Goal: Transaction & Acquisition: Purchase product/service

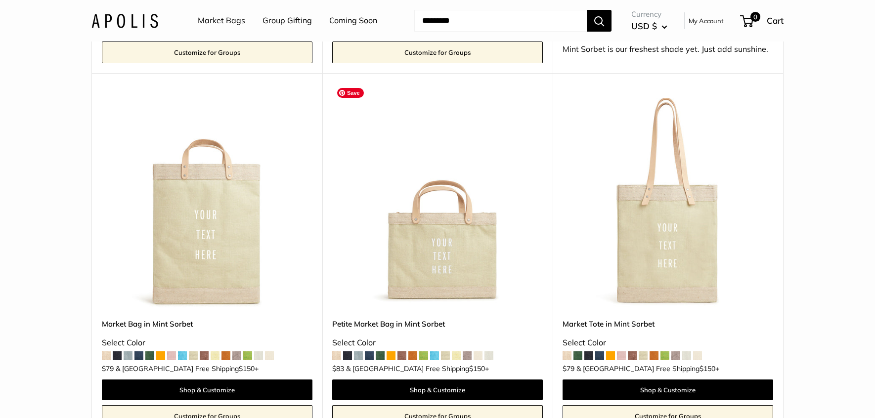
scroll to position [860, 0]
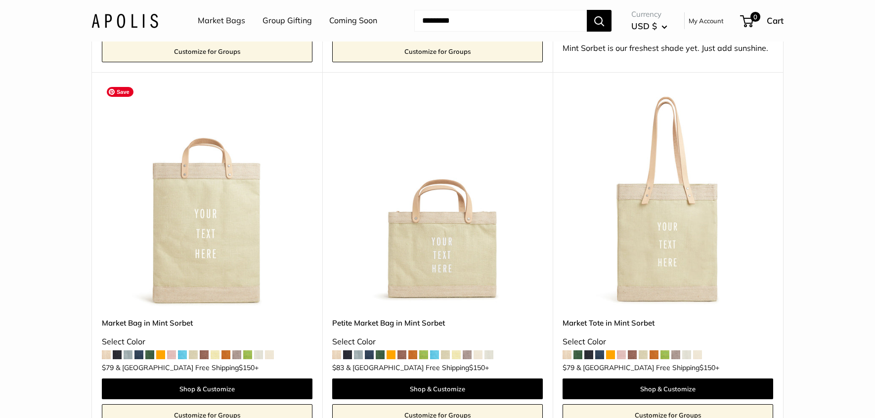
click at [0, 0] on img at bounding box center [0, 0] width 0 height 0
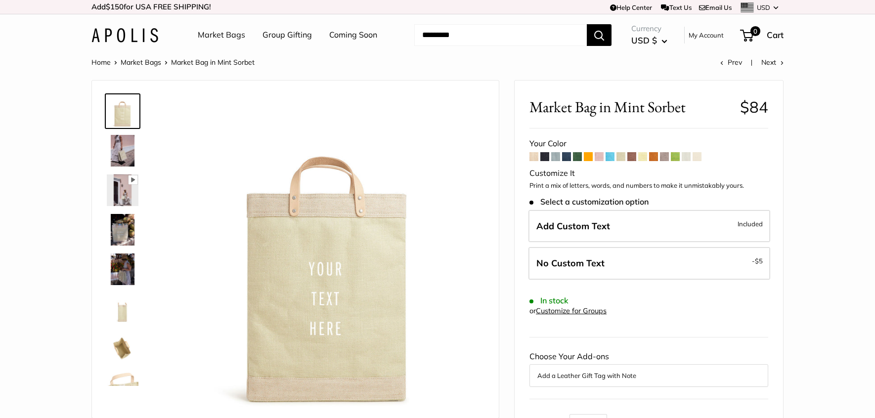
click at [533, 156] on span at bounding box center [533, 156] width 9 height 9
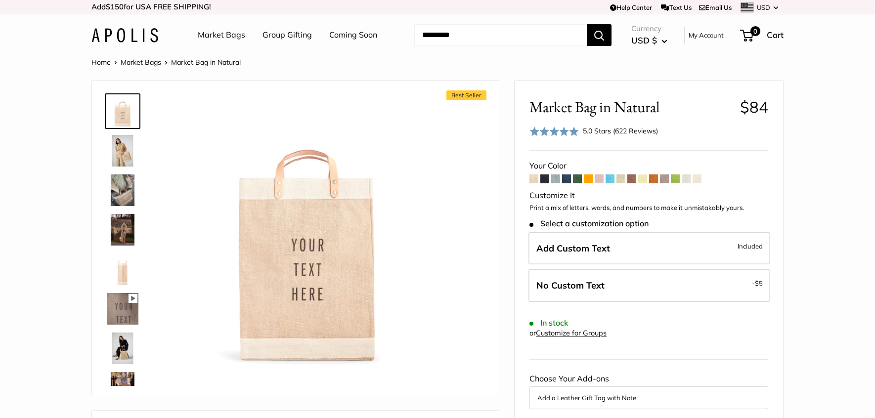
click at [578, 177] on span at bounding box center [577, 178] width 9 height 9
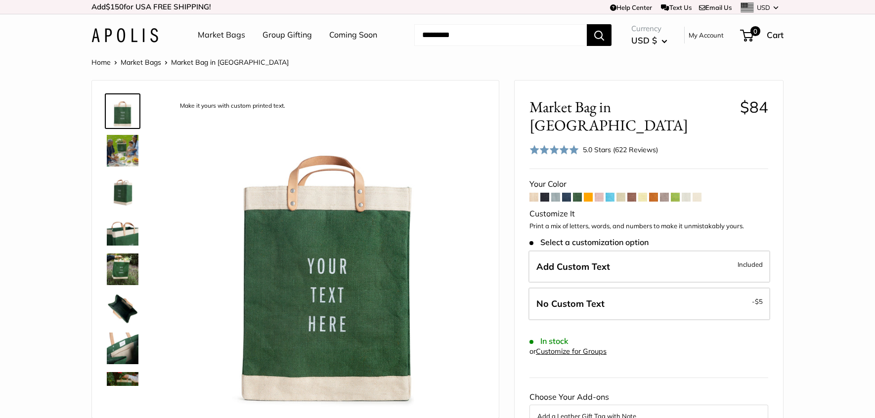
click at [611, 193] on span at bounding box center [609, 197] width 9 height 9
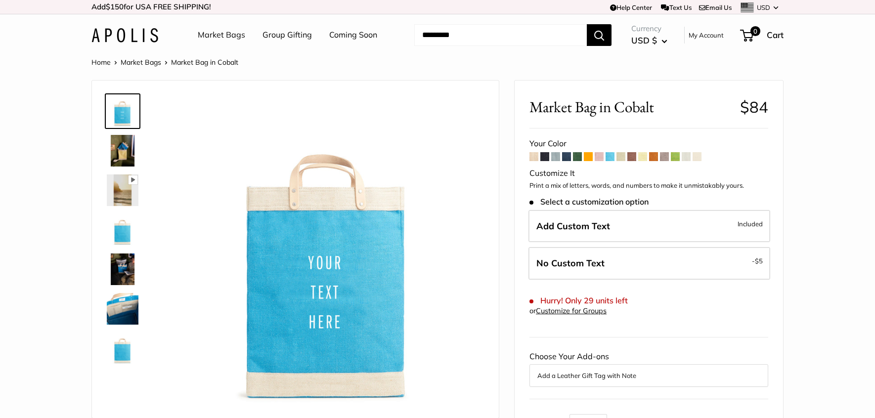
click at [119, 267] on img at bounding box center [123, 270] width 32 height 32
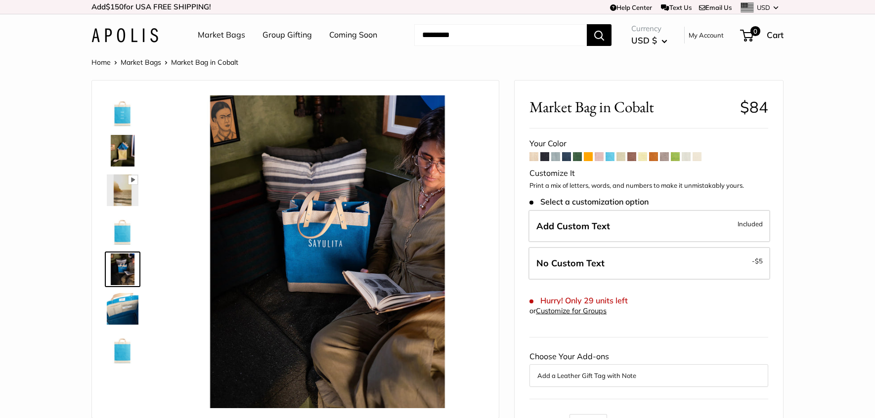
click at [120, 313] on img at bounding box center [123, 309] width 32 height 32
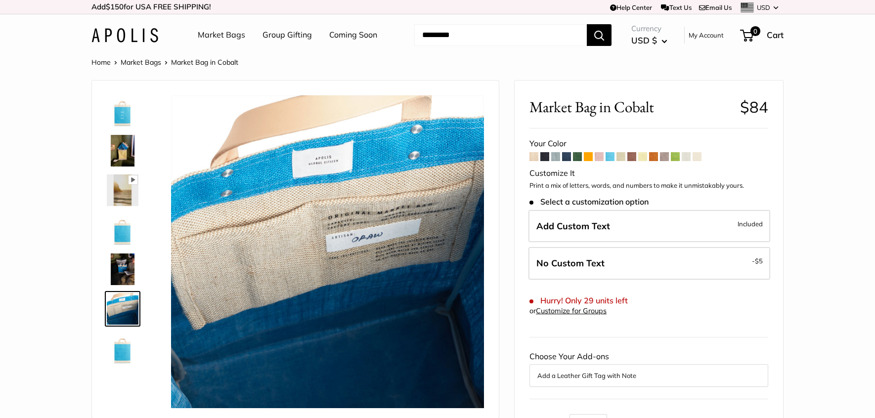
click at [123, 353] on img at bounding box center [123, 349] width 32 height 32
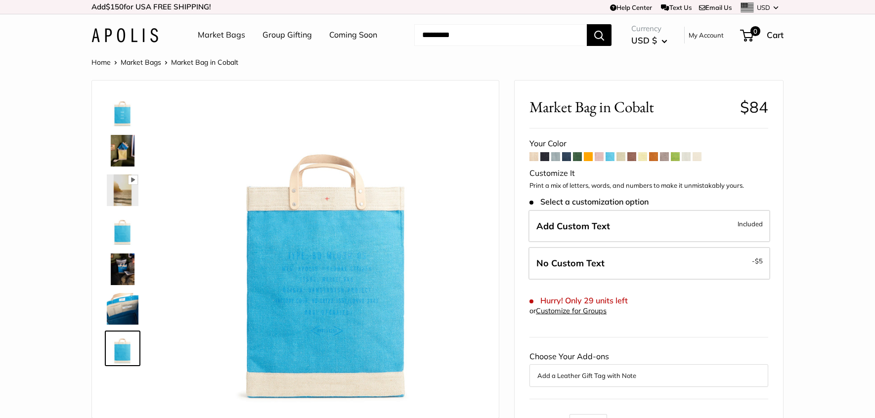
click at [534, 156] on span at bounding box center [533, 156] width 9 height 9
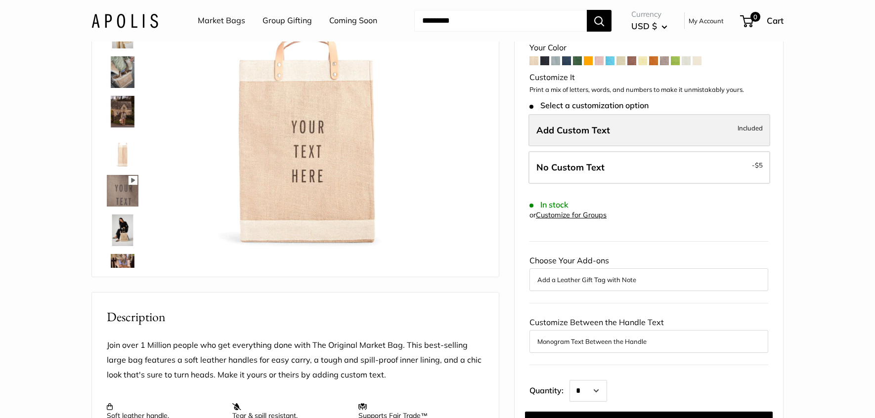
scroll to position [121, 0]
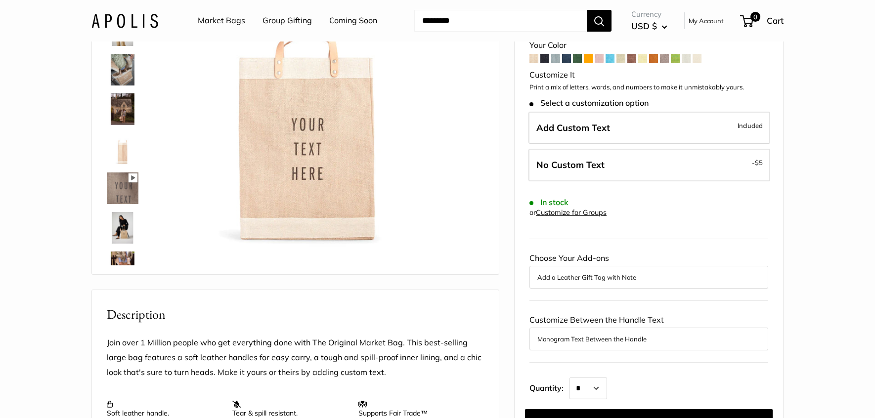
click at [641, 338] on button "Monogram Text Between the Handle" at bounding box center [648, 339] width 223 height 12
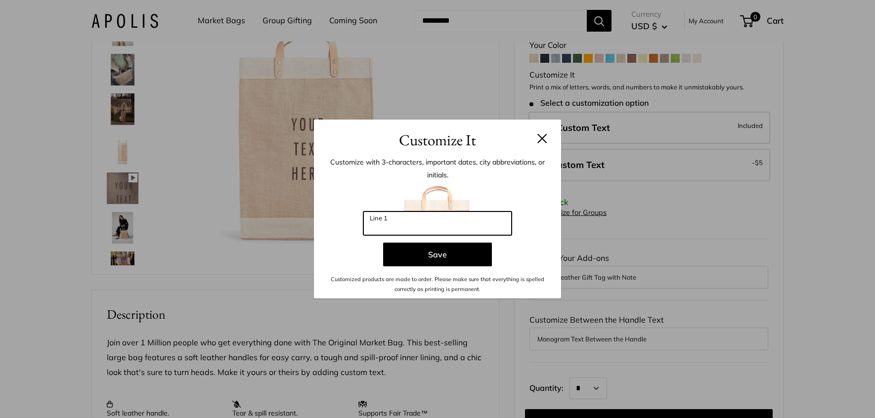
click at [403, 225] on input "Line 1" at bounding box center [437, 224] width 148 height 24
click at [539, 140] on button at bounding box center [542, 138] width 10 height 10
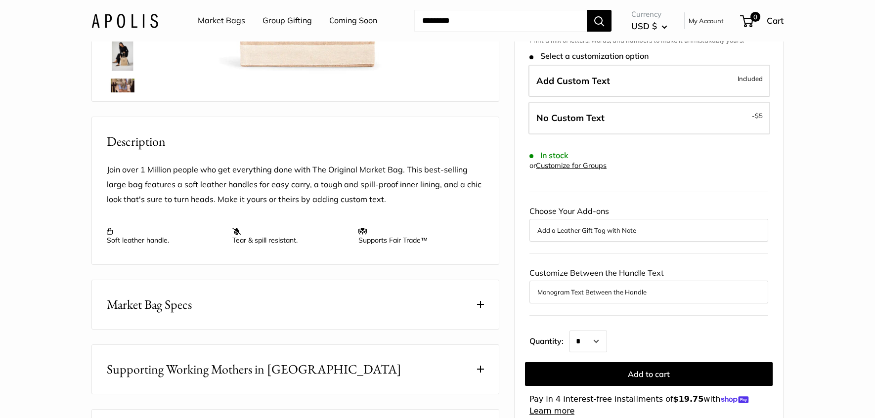
scroll to position [288, 0]
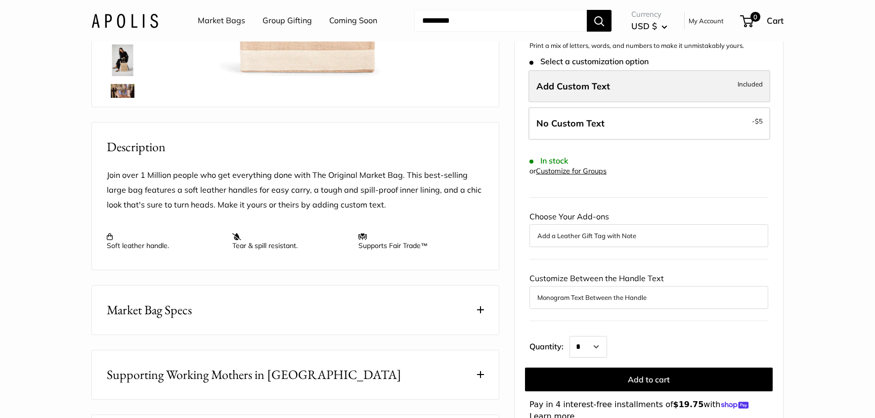
click at [624, 97] on label "Add Custom Text Included" at bounding box center [649, 86] width 242 height 33
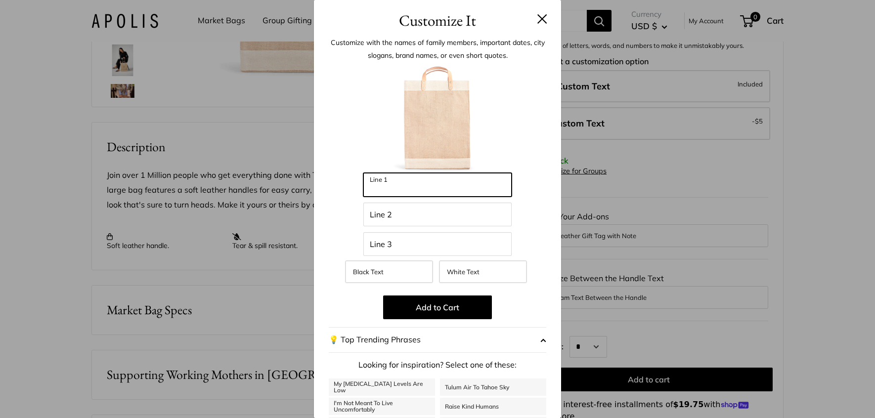
click at [438, 186] on input "Line 1" at bounding box center [437, 185] width 148 height 24
type input "**********"
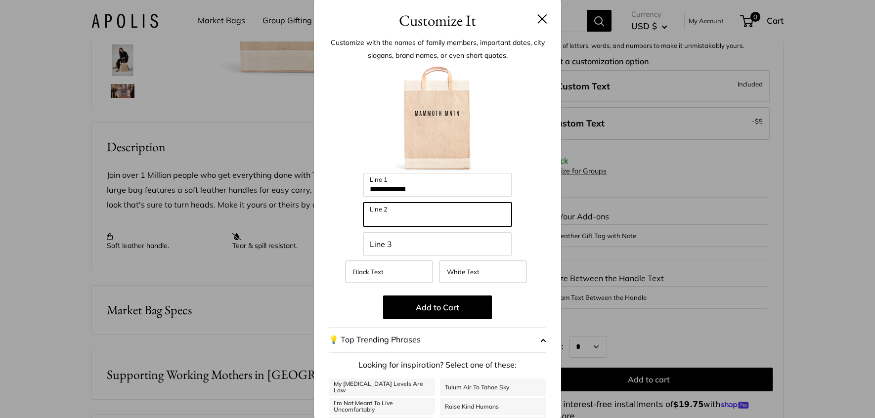
click at [416, 216] on input "Line 2" at bounding box center [437, 215] width 148 height 24
type input "**********"
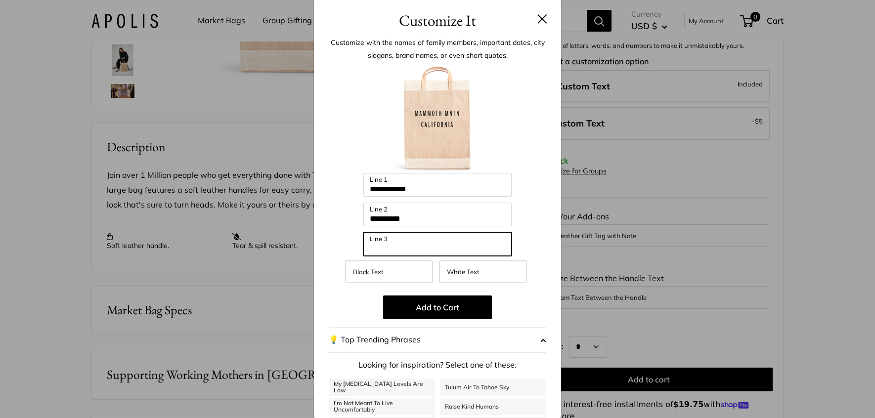
click at [396, 244] on input "Line 3" at bounding box center [437, 244] width 148 height 24
type input "***"
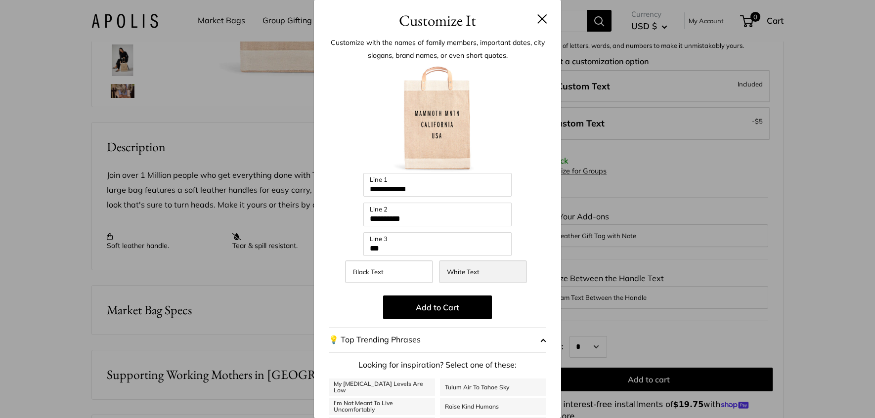
click at [474, 273] on span "White Text" at bounding box center [463, 272] width 33 height 8
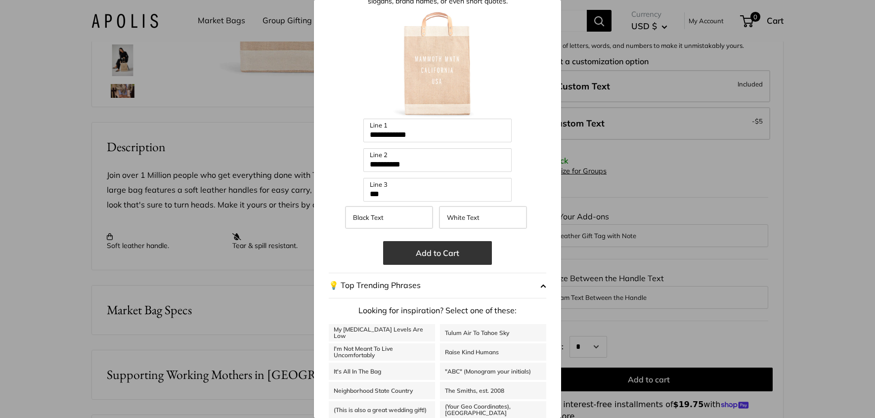
scroll to position [85, 0]
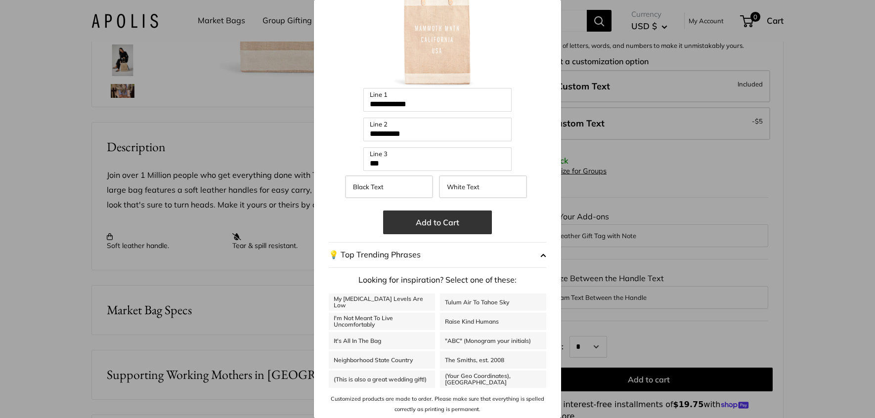
click at [453, 224] on button "Add to Cart" at bounding box center [437, 223] width 109 height 24
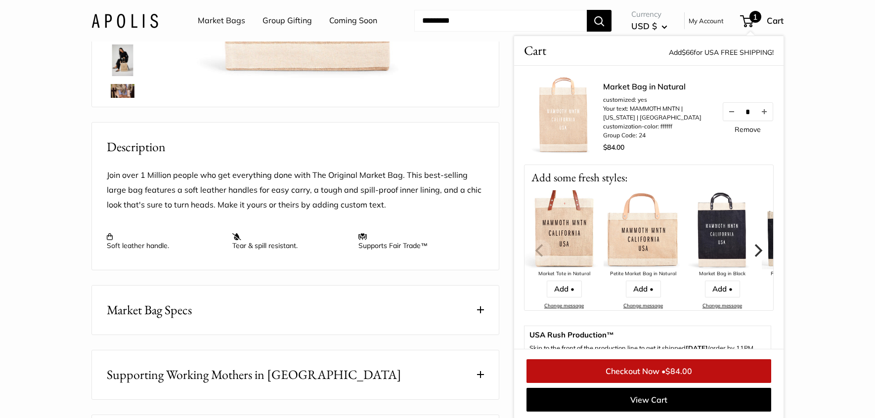
click at [755, 249] on icon "Next" at bounding box center [757, 250] width 13 height 13
click at [760, 248] on icon "Next" at bounding box center [759, 250] width 8 height 13
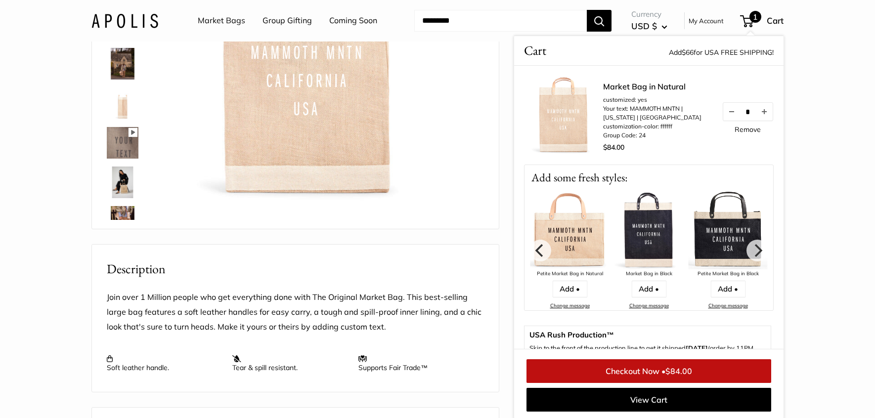
scroll to position [167, 0]
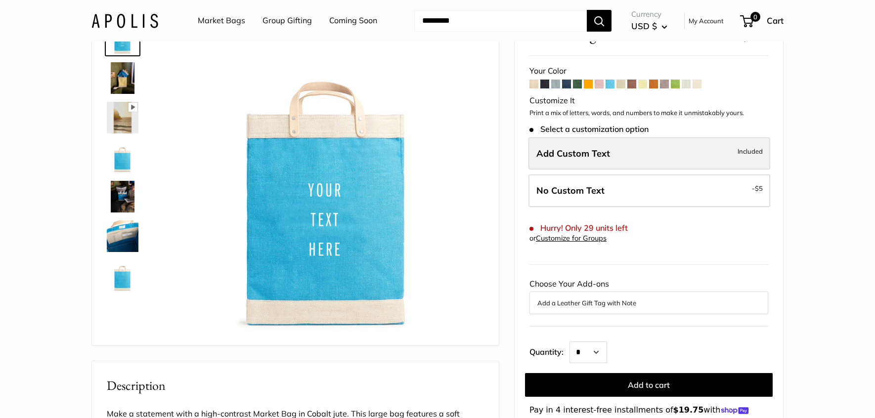
click at [671, 151] on label "Add Custom Text Included" at bounding box center [649, 153] width 242 height 33
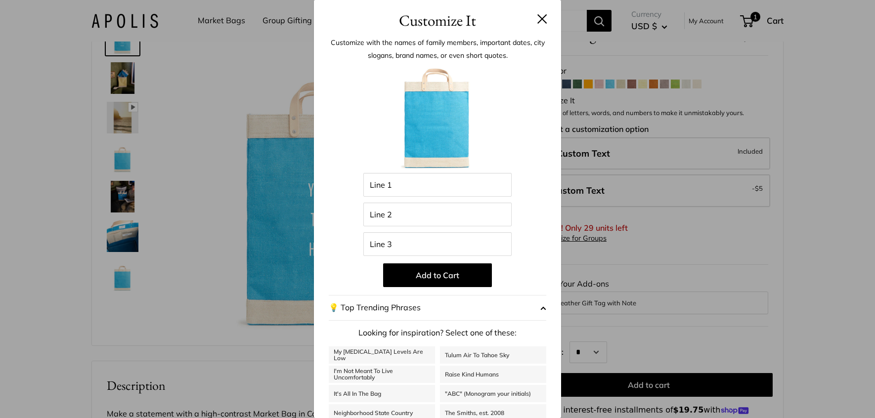
click at [733, 70] on div "Customize It Customize with the names of family members, important dates, city …" at bounding box center [437, 209] width 875 height 418
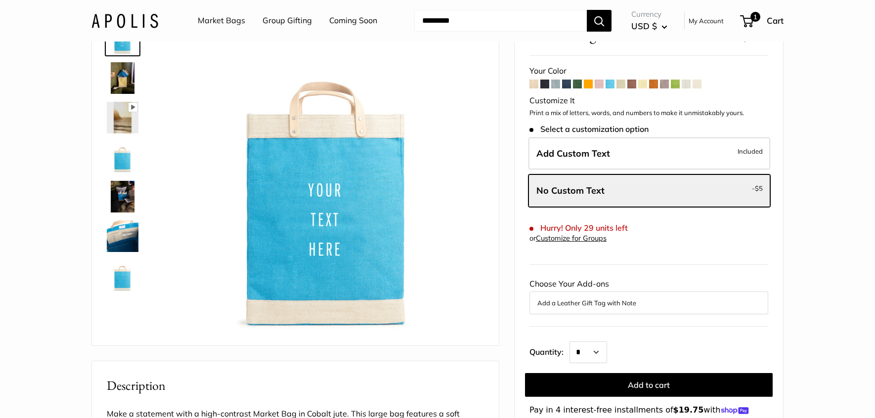
click at [532, 84] on span at bounding box center [533, 84] width 9 height 9
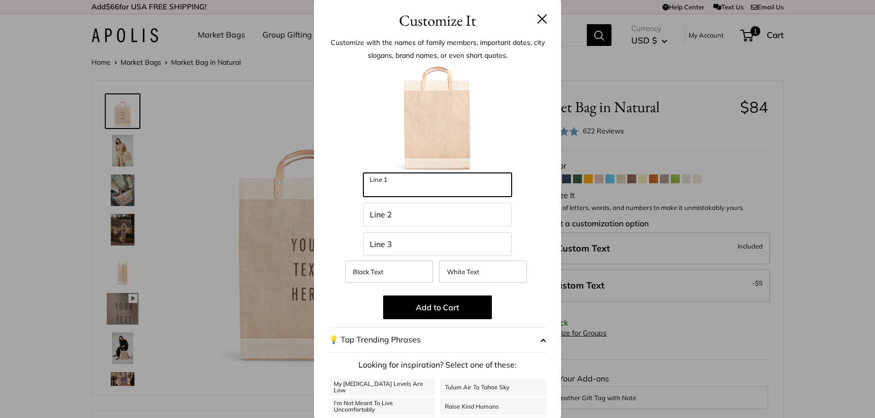
click at [409, 184] on input "Line 1" at bounding box center [437, 185] width 148 height 24
type input "********"
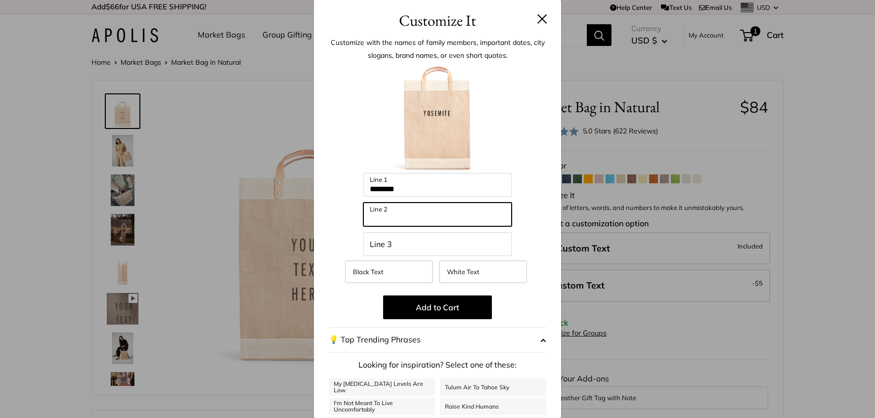
click at [413, 216] on input "Line 2" at bounding box center [437, 215] width 148 height 24
type input "**********"
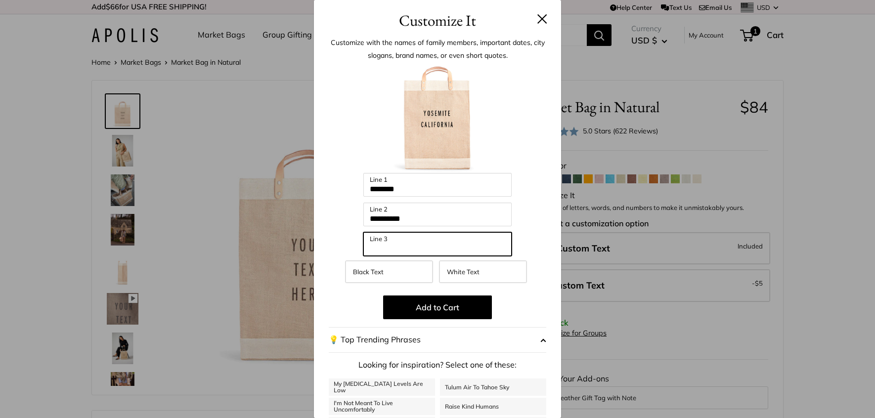
click at [412, 246] on input "Line 3" at bounding box center [437, 244] width 148 height 24
type input "***"
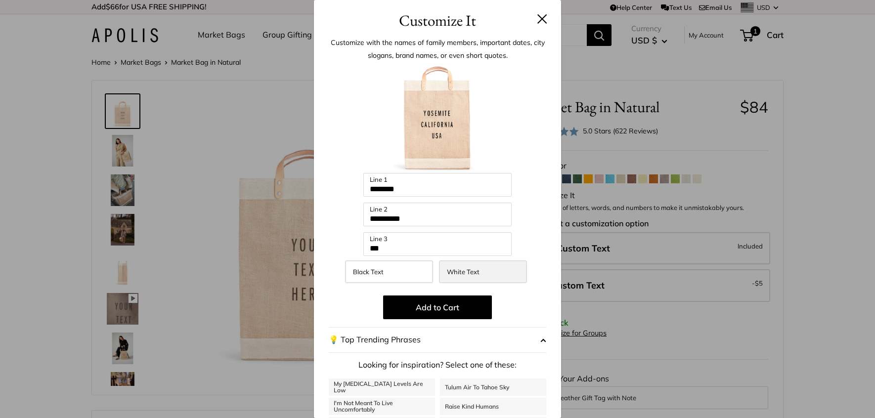
click at [468, 273] on span "White Text" at bounding box center [463, 272] width 33 height 8
click at [540, 17] on button at bounding box center [542, 19] width 10 height 10
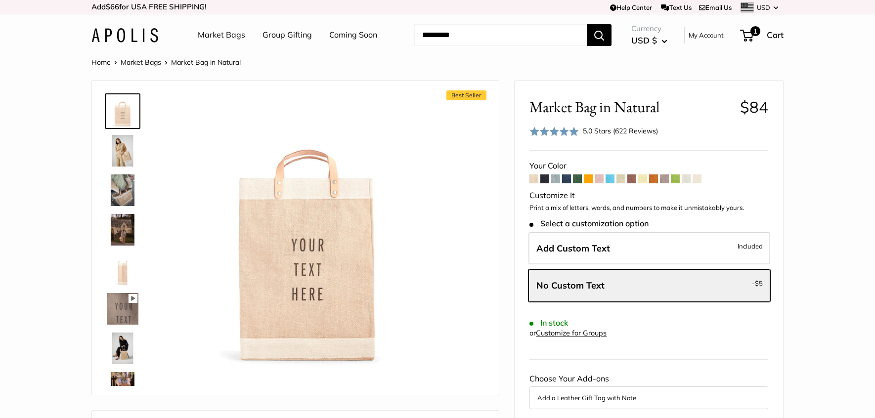
click at [120, 353] on img at bounding box center [123, 349] width 32 height 32
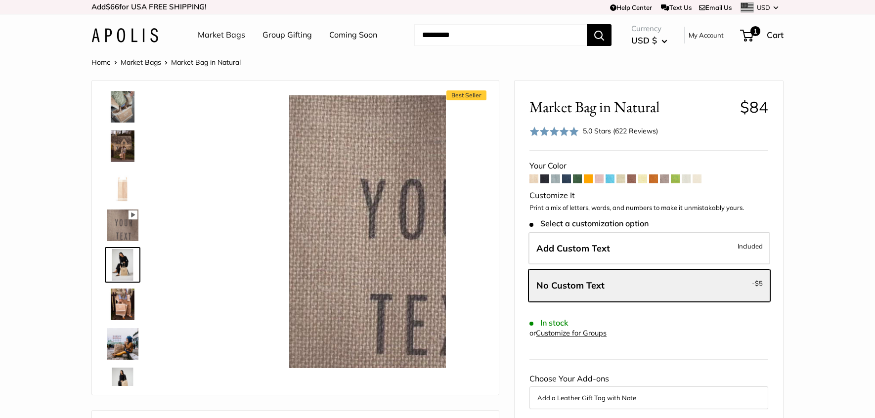
scroll to position [110, 0]
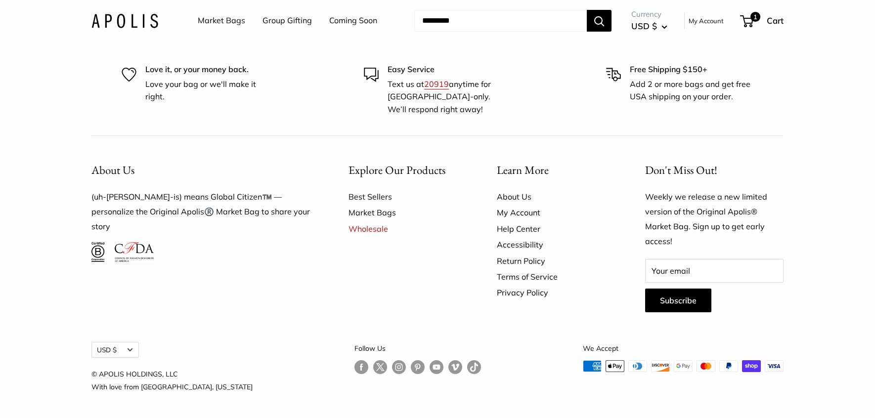
scroll to position [2949, 0]
click at [363, 237] on link "Wholesale" at bounding box center [405, 229] width 114 height 16
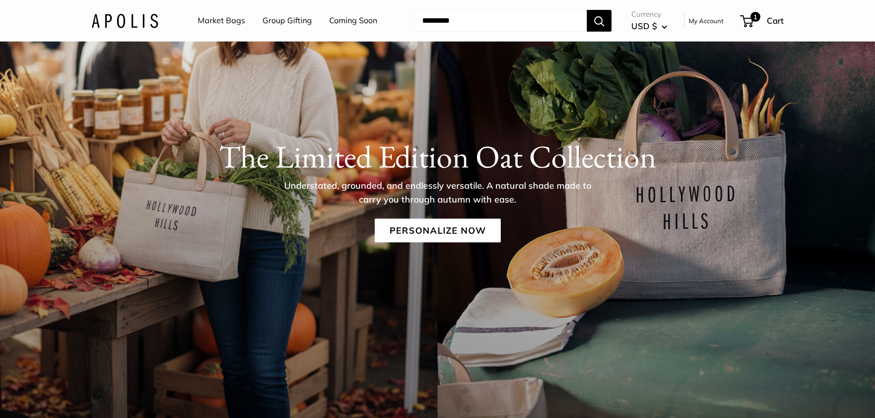
scroll to position [0, 0]
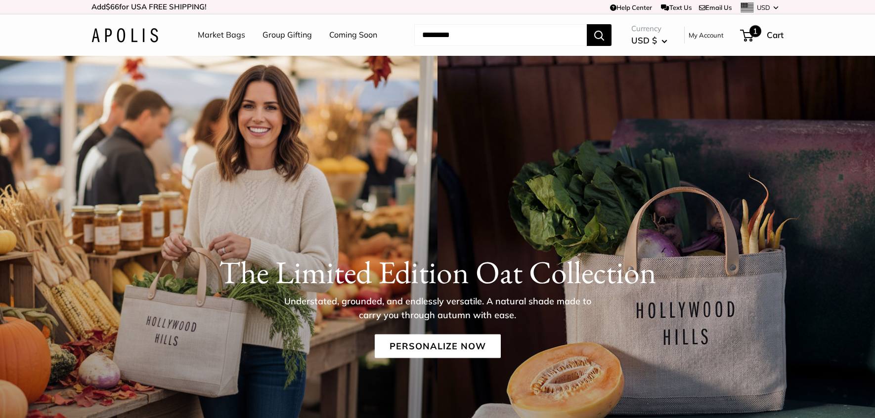
click at [771, 35] on span "Cart" at bounding box center [775, 35] width 17 height 10
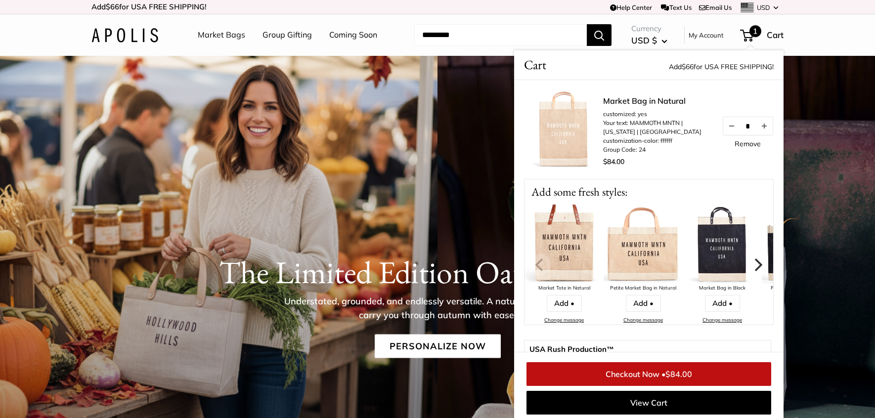
click at [738, 143] on link "Remove" at bounding box center [747, 143] width 26 height 7
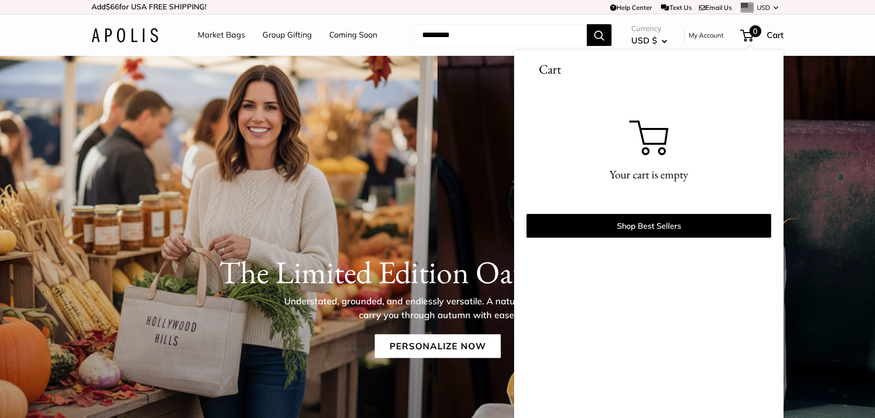
scroll to position [4, 0]
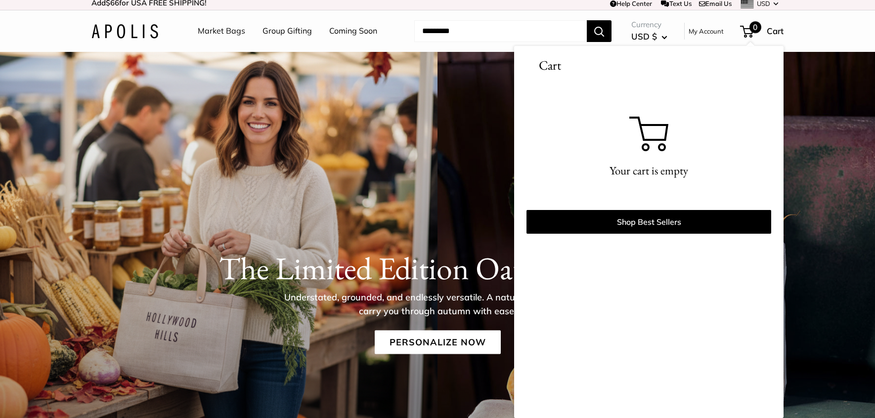
click at [214, 36] on link "Market Bags" at bounding box center [221, 31] width 47 height 15
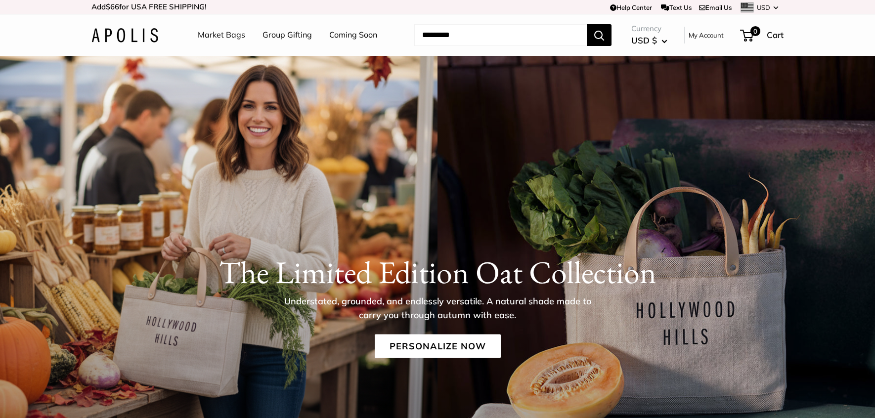
click at [220, 33] on link "Market Bags" at bounding box center [221, 35] width 47 height 15
click at [429, 346] on link "Personalize Now" at bounding box center [438, 346] width 126 height 24
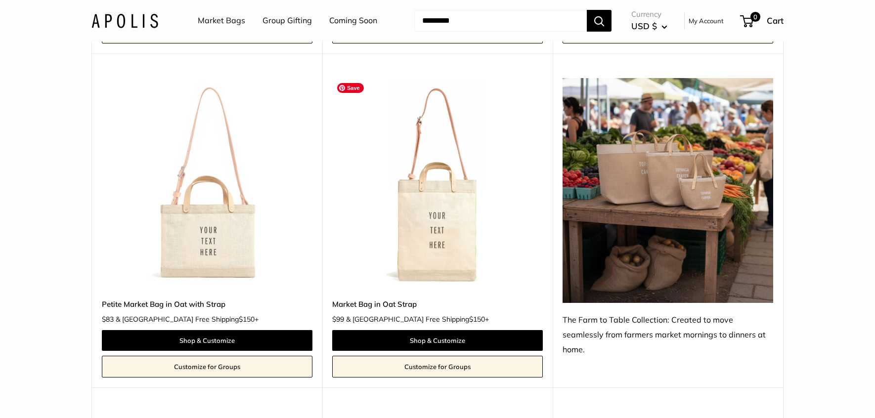
scroll to position [1200, 0]
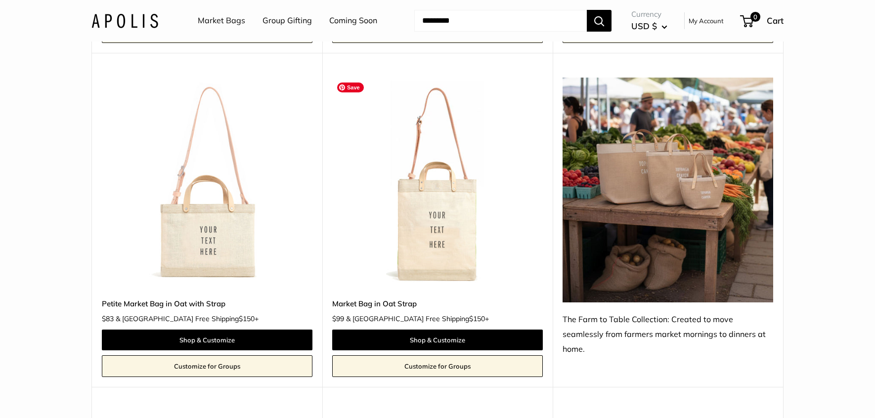
click at [0, 0] on img at bounding box center [0, 0] width 0 height 0
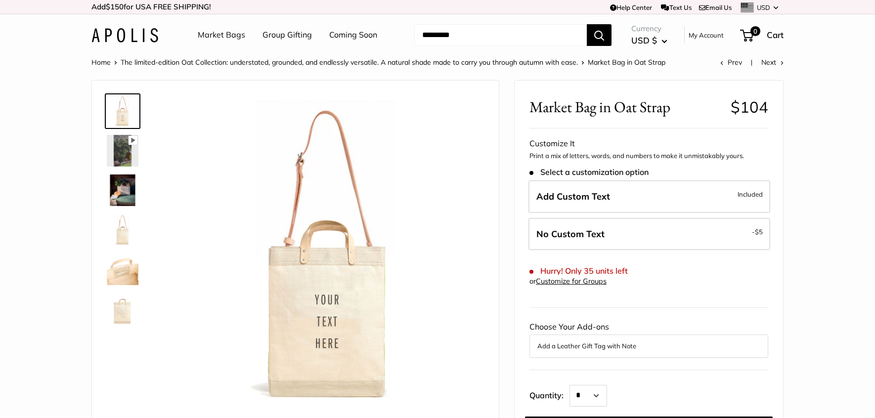
click at [123, 159] on img at bounding box center [123, 151] width 32 height 32
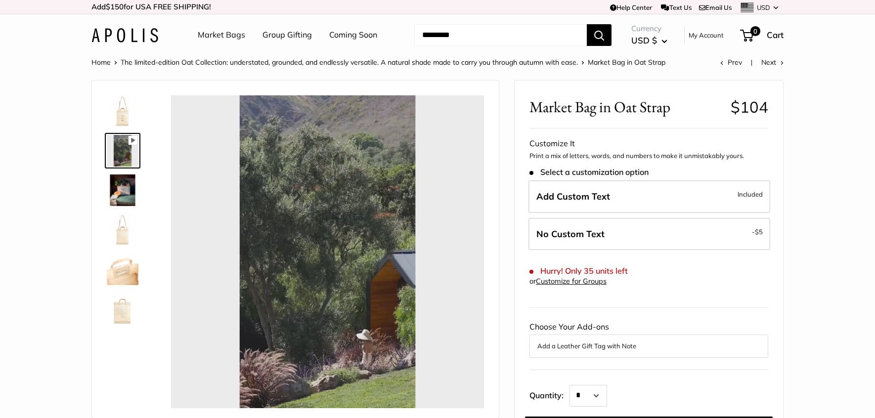
type input "*"
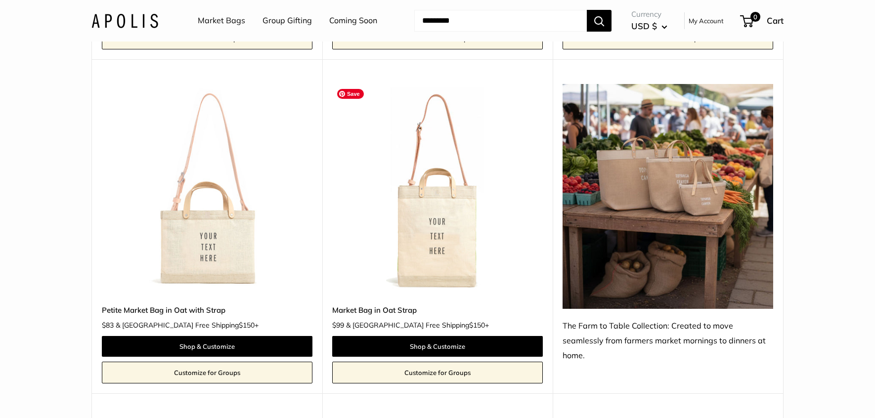
scroll to position [1200, 0]
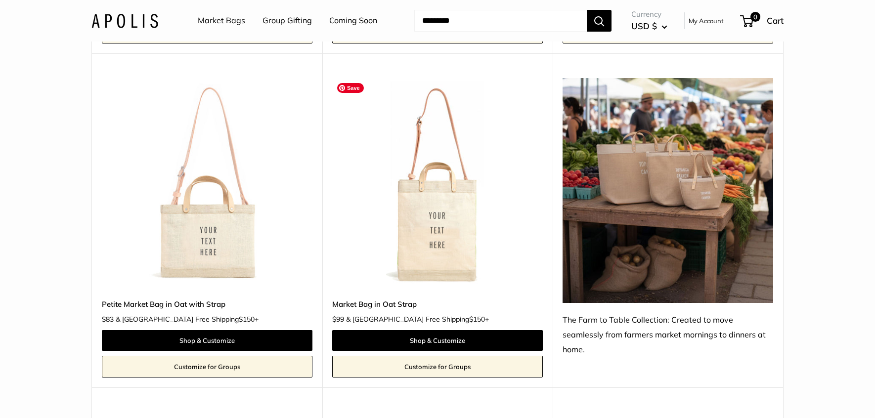
click at [0, 0] on img at bounding box center [0, 0] width 0 height 0
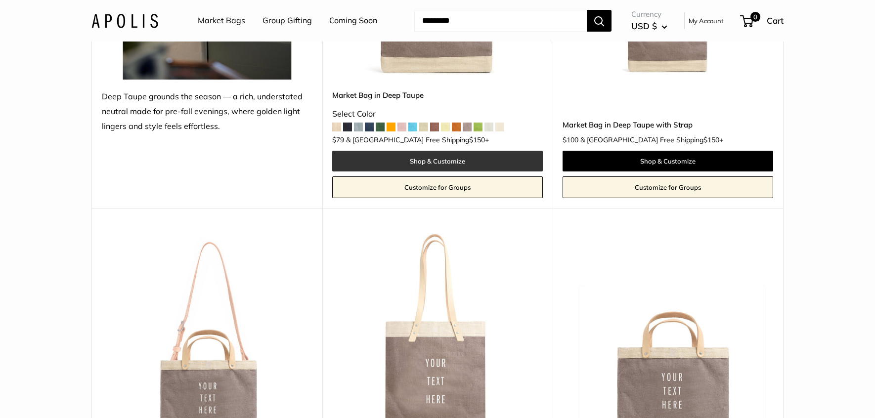
scroll to position [2417, 0]
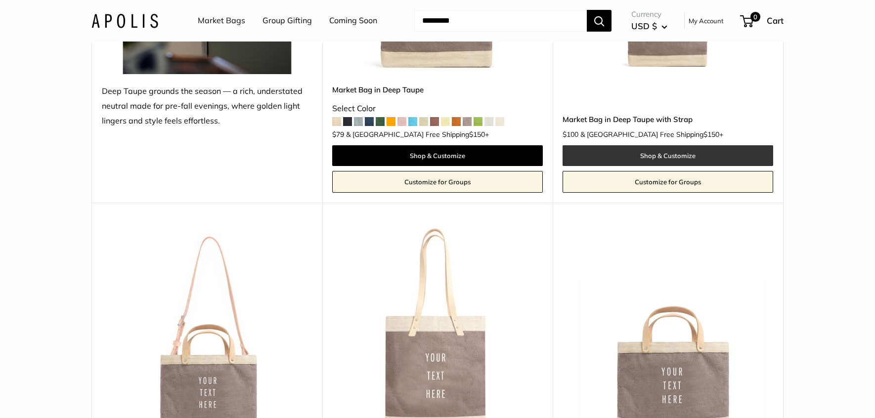
click at [649, 151] on link "Shop & Customize" at bounding box center [667, 155] width 211 height 21
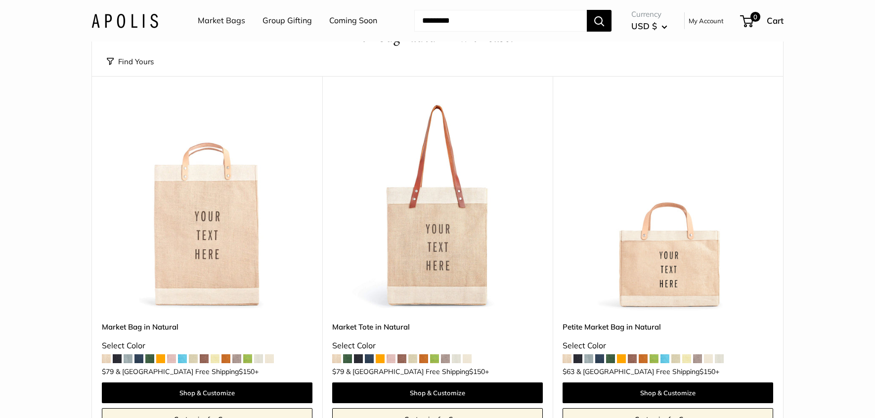
scroll to position [86, 0]
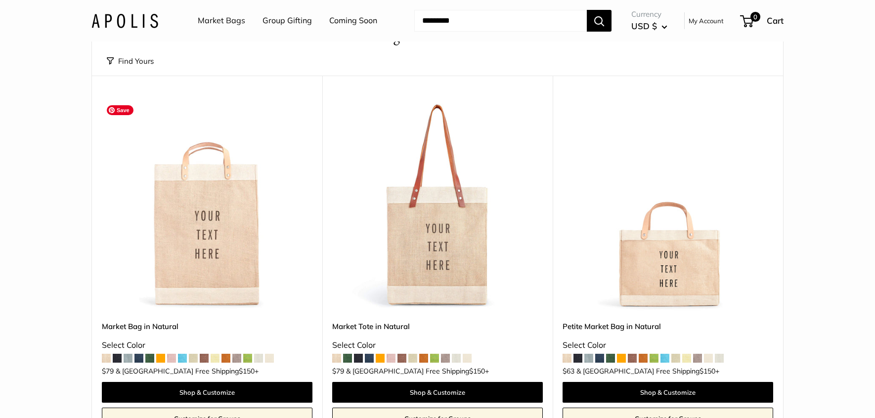
click at [0, 0] on img at bounding box center [0, 0] width 0 height 0
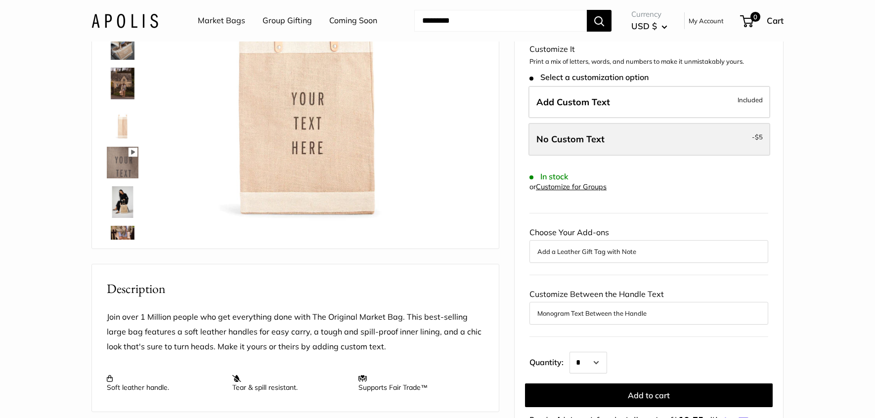
scroll to position [148, 0]
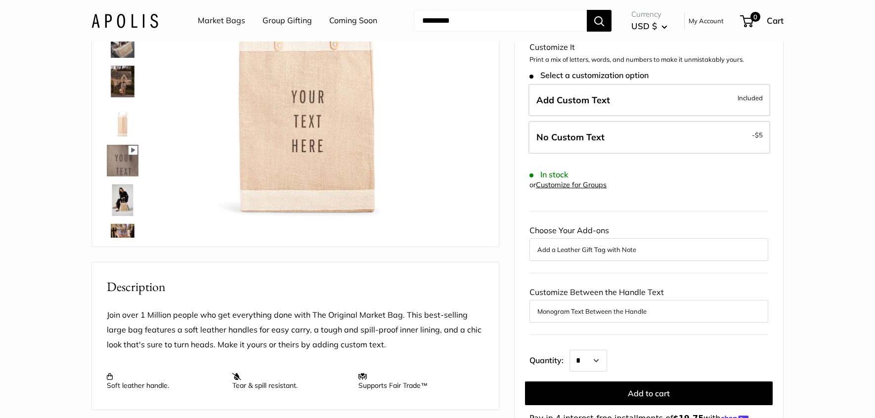
click at [680, 313] on button "Monogram Text Between the Handle" at bounding box center [648, 311] width 223 height 12
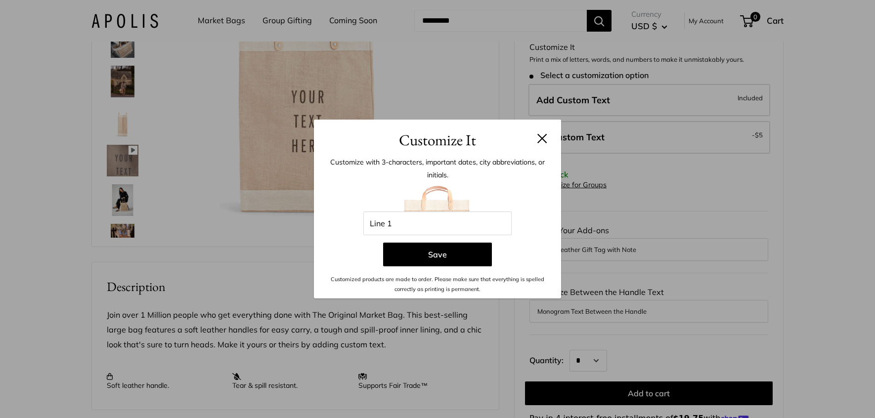
click at [675, 187] on div "Customize It Customize with 3-characters, important dates, city abbreviations, …" at bounding box center [437, 209] width 875 height 418
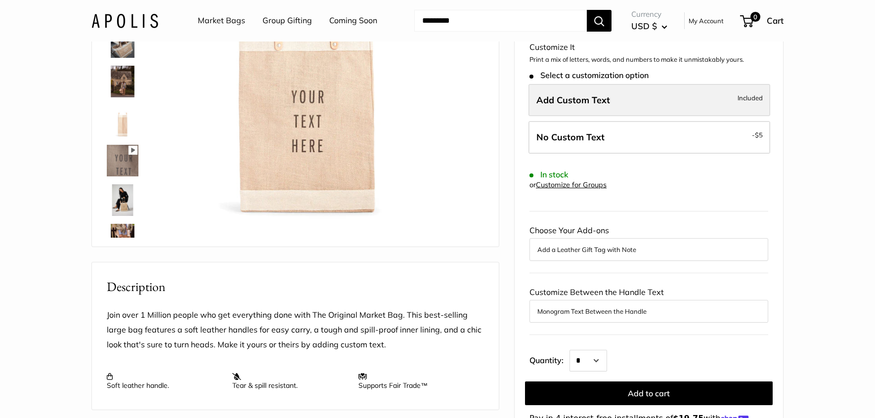
click at [650, 101] on label "Add Custom Text Included" at bounding box center [649, 100] width 242 height 33
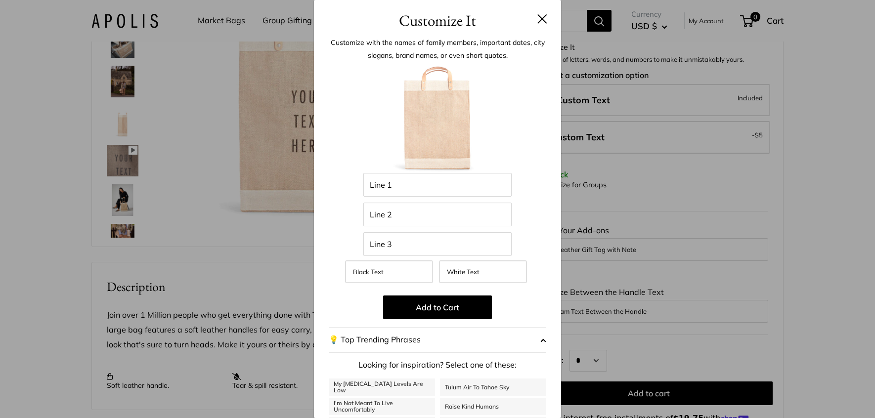
click at [706, 261] on div "Customize It Customize with the names of family members, important dates, city …" at bounding box center [437, 209] width 875 height 418
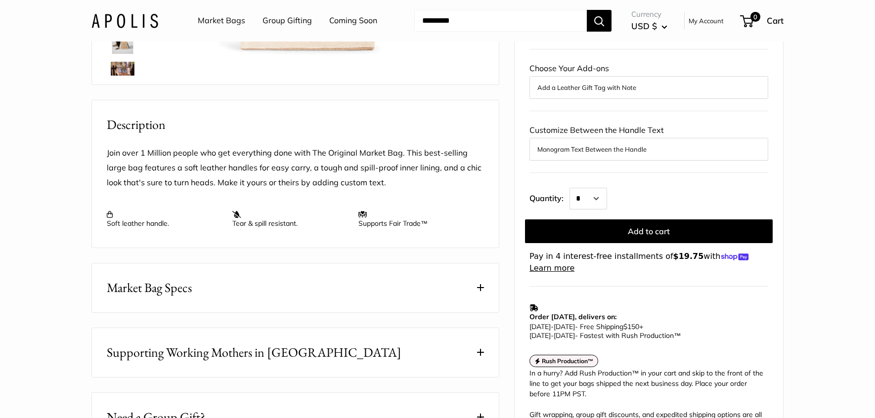
scroll to position [318, 0]
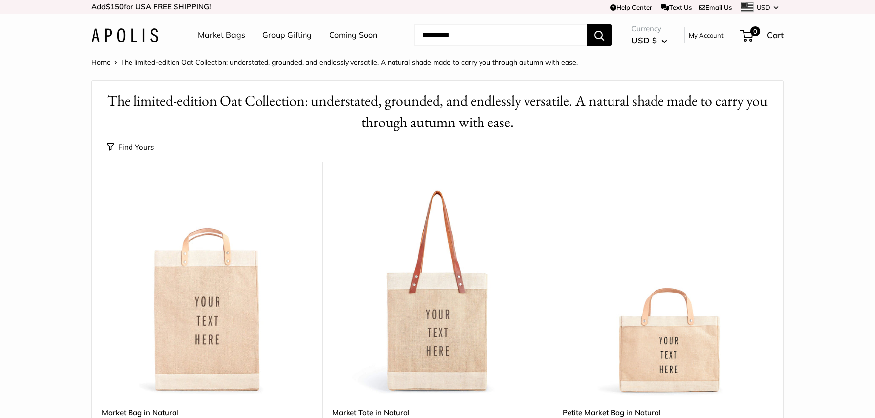
click at [121, 143] on button "Find Yours" at bounding box center [130, 147] width 47 height 14
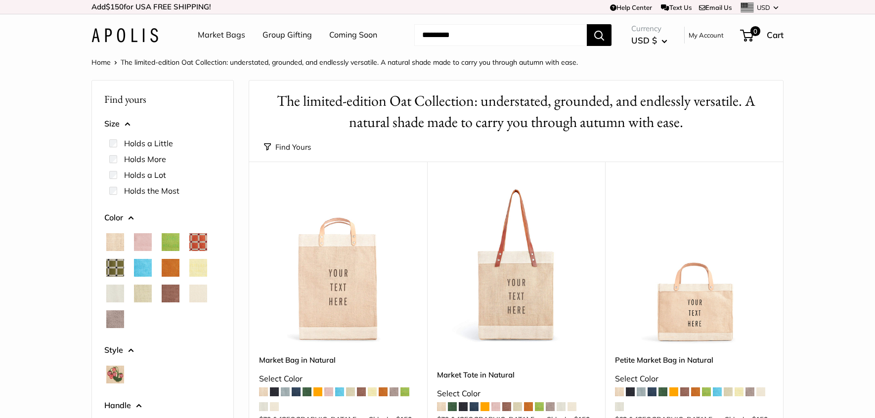
click at [113, 240] on span "Natural" at bounding box center [115, 242] width 18 height 18
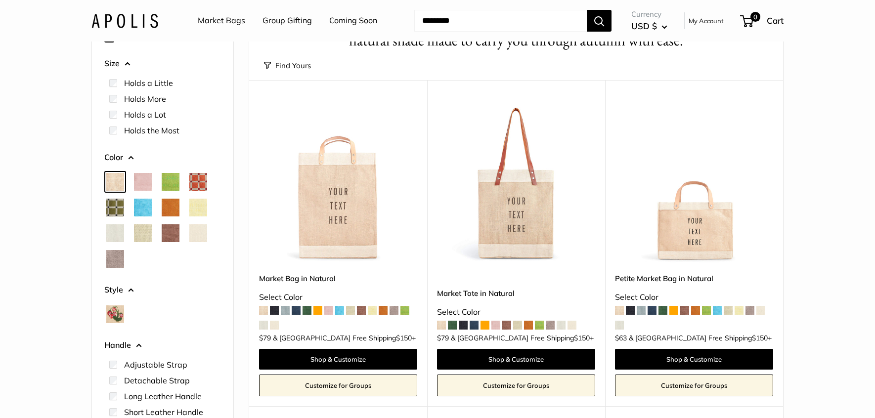
scroll to position [82, 0]
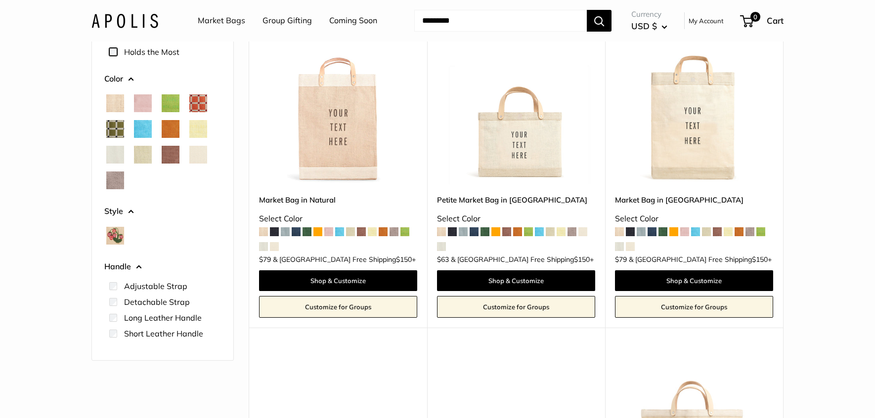
scroll to position [161, 0]
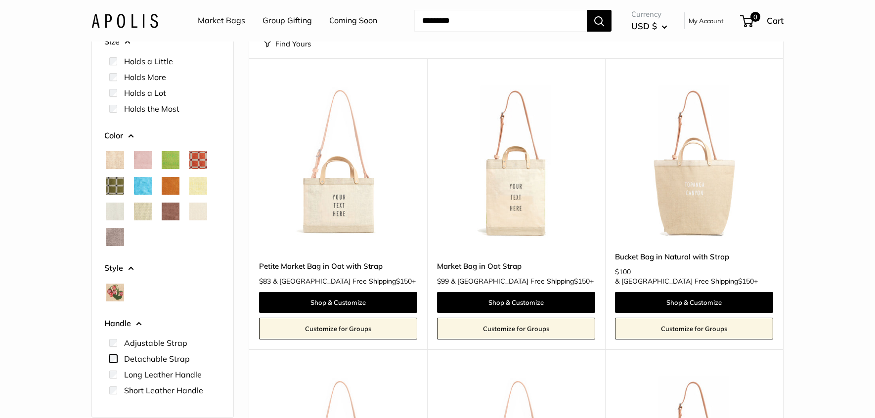
scroll to position [115, 0]
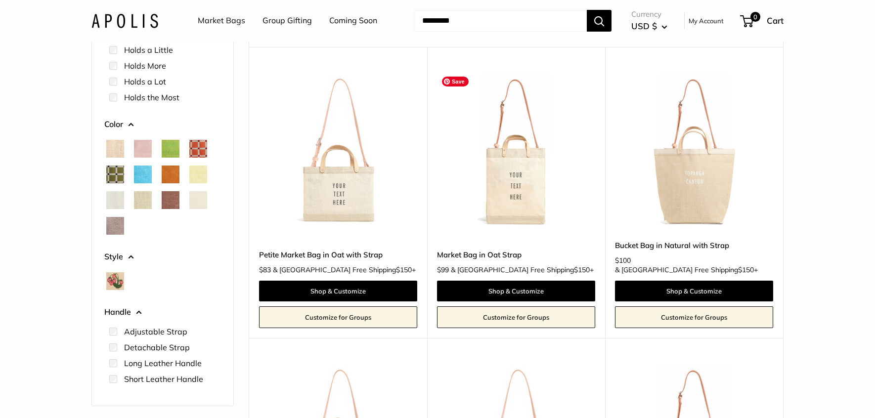
click at [0, 0] on img at bounding box center [0, 0] width 0 height 0
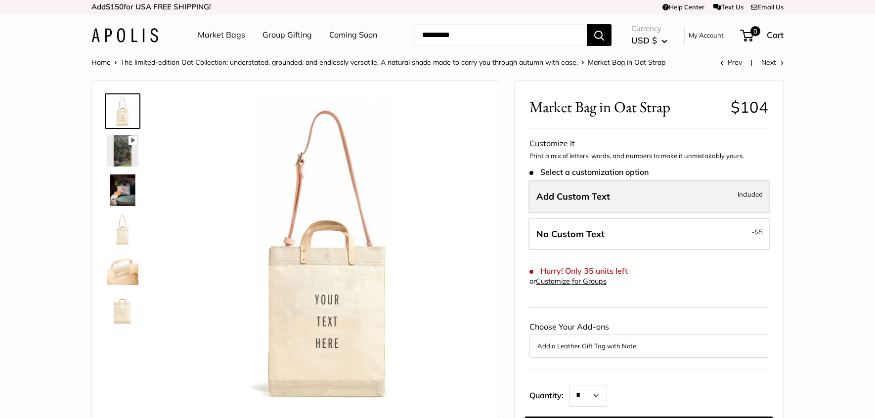
click at [756, 200] on span "Included" at bounding box center [749, 194] width 25 height 12
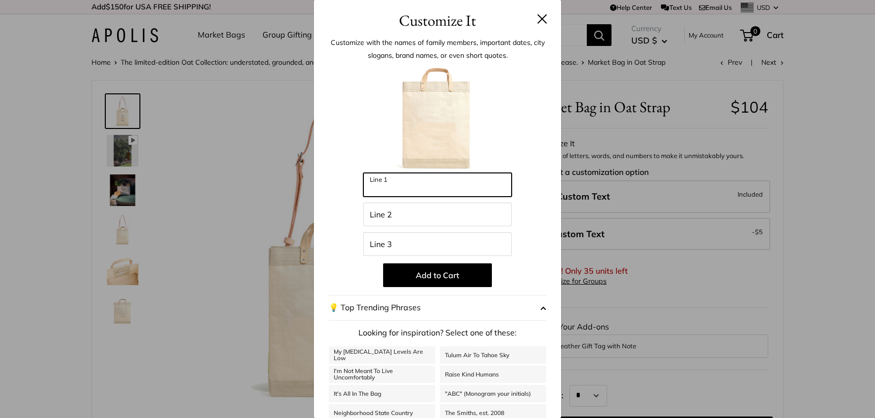
click at [434, 187] on input "Line 1" at bounding box center [437, 185] width 148 height 24
type input "**********"
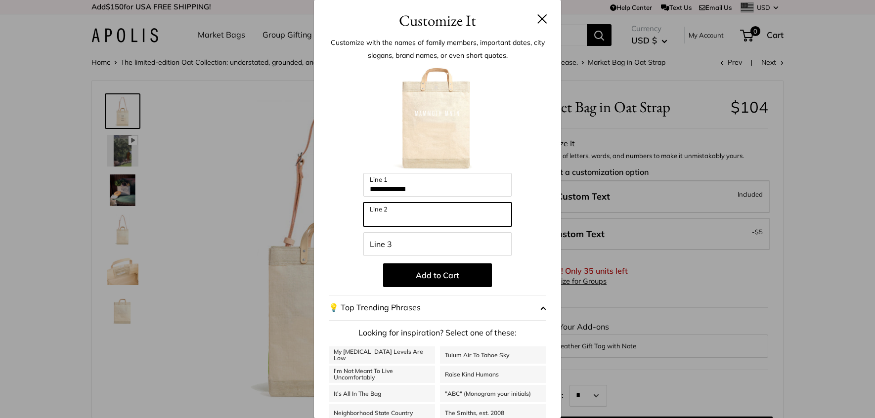
click at [396, 213] on input "Line 2" at bounding box center [437, 215] width 148 height 24
type input "**********"
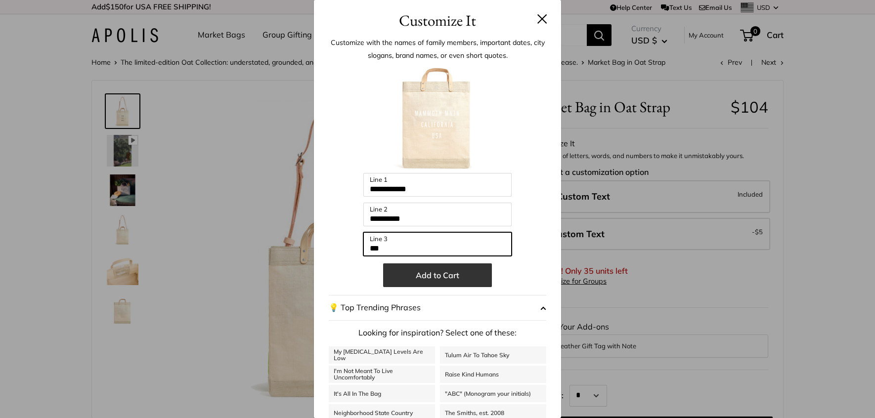
type input "***"
click at [439, 275] on button "Add to Cart" at bounding box center [437, 275] width 109 height 24
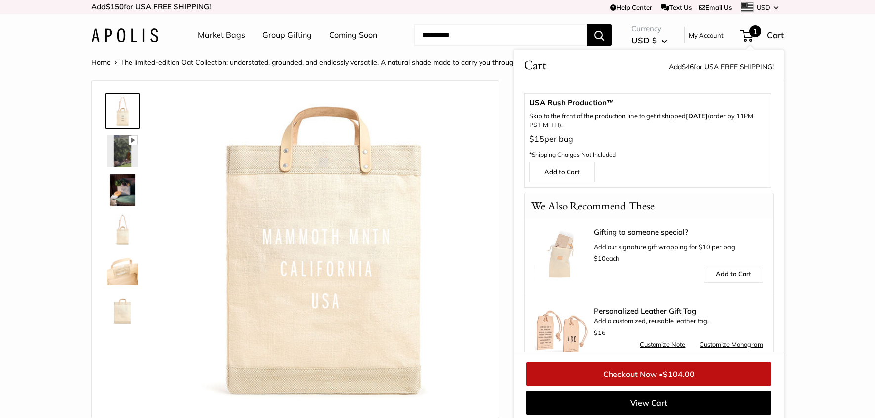
scroll to position [272, 0]
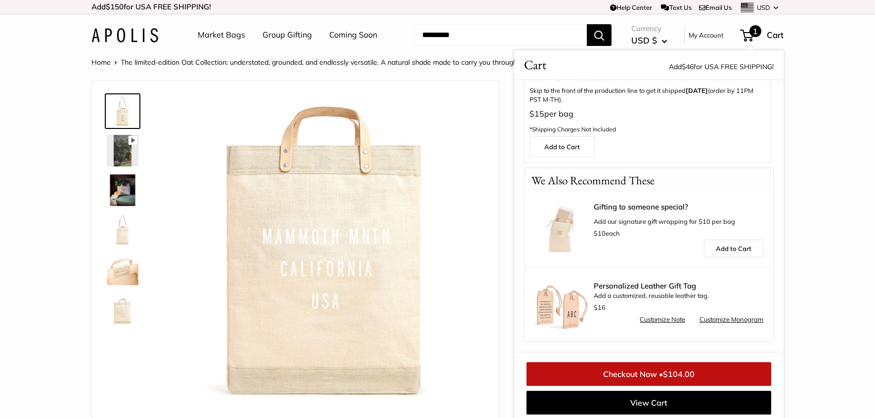
click at [616, 372] on link "Checkout Now • $104.00" at bounding box center [648, 374] width 245 height 24
